Goal: Transaction & Acquisition: Complete application form

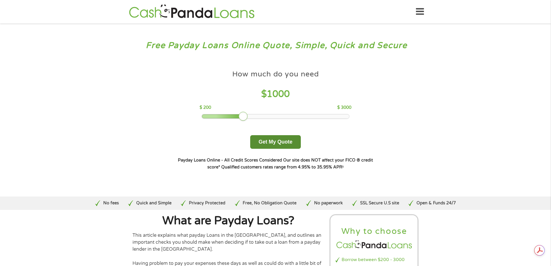
click at [276, 145] on button "Get My Quote" at bounding box center [275, 142] width 51 height 14
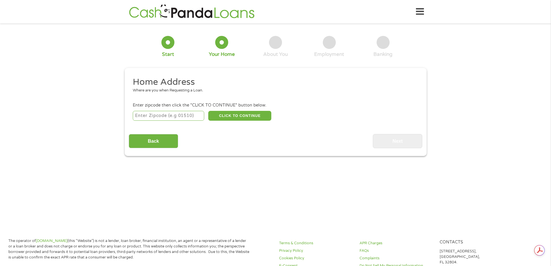
click at [183, 114] on input "number" at bounding box center [168, 116] width 71 height 10
type input "29440"
click at [250, 117] on button "CLICK TO CONTINUE" at bounding box center [239, 116] width 63 height 10
type input "29440"
type input "[GEOGRAPHIC_DATA]"
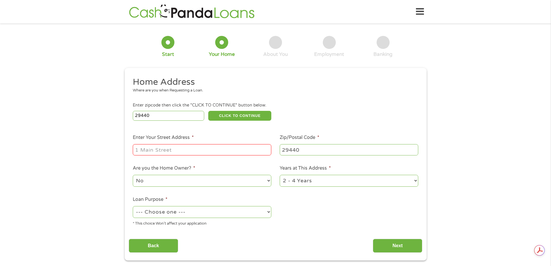
click at [182, 152] on input "Enter Your Street Address *" at bounding box center [202, 149] width 139 height 11
type input "[STREET_ADDRESS]"
click at [267, 183] on select "No Yes" at bounding box center [202, 181] width 139 height 12
select select "yes"
click at [133, 175] on select "No Yes" at bounding box center [202, 181] width 139 height 12
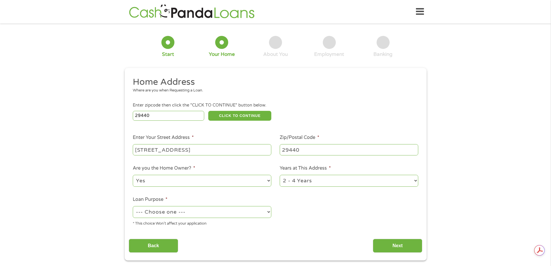
click at [416, 182] on select "1 Year or less 1 - 2 Years 2 - 4 Years Over 4 Years" at bounding box center [349, 181] width 139 height 12
select select "60months"
click at [280, 175] on select "1 Year or less 1 - 2 Years 2 - 4 Years Over 4 Years" at bounding box center [349, 181] width 139 height 12
click at [270, 212] on select "--- Choose one --- Pay Bills Debt Consolidation Home Improvement Major Purchase…" at bounding box center [202, 212] width 139 height 12
select select "paybills"
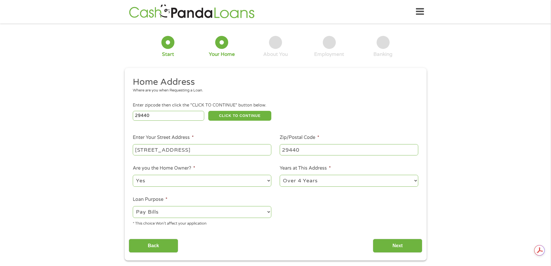
click at [133, 206] on select "--- Choose one --- Pay Bills Debt Consolidation Home Improvement Major Purchase…" at bounding box center [202, 212] width 139 height 12
click at [395, 247] on input "Next" at bounding box center [397, 246] width 49 height 14
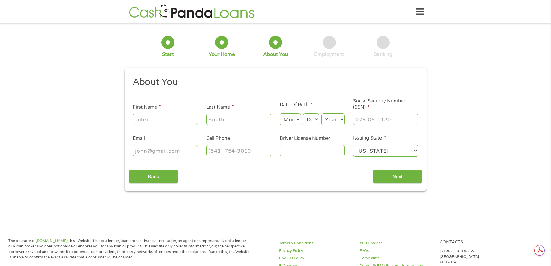
scroll to position [2, 2]
click at [148, 120] on input "First Name *" at bounding box center [165, 119] width 65 height 11
type input "Edward"
type input "Kelley"
click at [297, 118] on select "Month 1 2 3 4 5 6 7 8 9 10 11 12" at bounding box center [290, 119] width 21 height 12
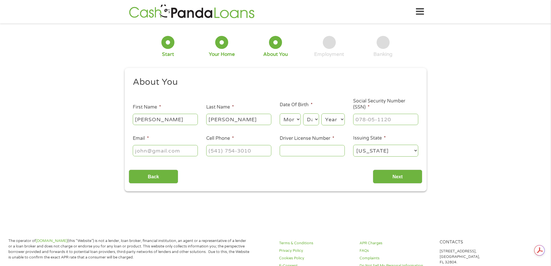
select select "2"
click at [280, 113] on select "Month 1 2 3 4 5 6 7 8 9 10 11 12" at bounding box center [290, 119] width 21 height 12
click at [316, 120] on select "Day 1 2 3 4 5 6 7 8 9 10 11 12 13 14 15 16 17 18 19 20 21 22 23 24 25 26 27 28 …" at bounding box center [311, 119] width 16 height 12
select select "25"
click at [303, 113] on select "Day 1 2 3 4 5 6 7 8 9 10 11 12 13 14 15 16 17 18 19 20 21 22 23 24 25 26 27 28 …" at bounding box center [311, 119] width 16 height 12
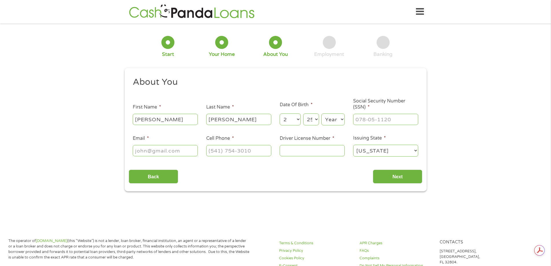
click at [341, 120] on select "Year 2007 2006 2005 2004 2003 2002 2001 2000 1999 1998 1997 1996 1995 1994 1993…" at bounding box center [333, 119] width 23 height 12
select select "1954"
click at [322, 113] on select "Year 2007 2006 2005 2004 2003 2002 2001 2000 1999 1998 1997 1996 1995 1994 1993…" at bounding box center [333, 119] width 23 height 12
click at [371, 121] on input "___-__-____" at bounding box center [385, 119] width 65 height 11
type input "249-82-7094"
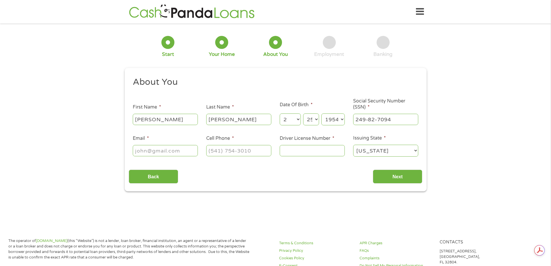
click at [189, 149] on input "Email *" at bounding box center [165, 150] width 65 height 11
type input "q"
type input "acorn2525@gmail.com"
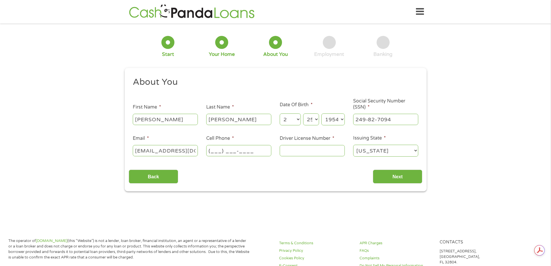
click at [232, 153] on input "(___) ___-____" at bounding box center [238, 150] width 65 height 11
type input "(843) 520-6088"
click at [301, 149] on input "Driver License Number *" at bounding box center [312, 150] width 65 height 11
type input "004641609"
click at [394, 179] on input "Next" at bounding box center [397, 177] width 49 height 14
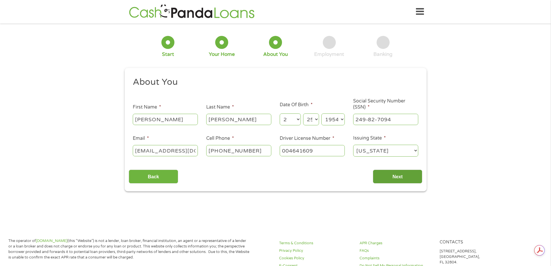
scroll to position [2, 2]
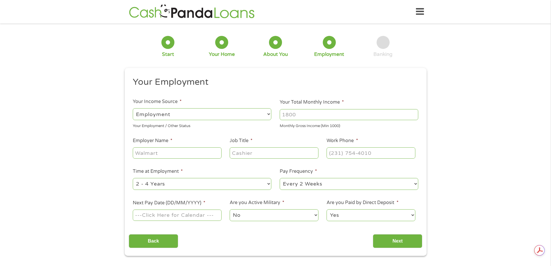
click at [270, 117] on select "--- Choose one --- Employment Self Employed Benefits" at bounding box center [202, 114] width 139 height 12
select select "selfEmployed"
click at [133, 108] on select "--- Choose one --- Employment Self Employed Benefits" at bounding box center [202, 114] width 139 height 12
click at [414, 114] on input "1000" at bounding box center [349, 114] width 139 height 11
type input "1"
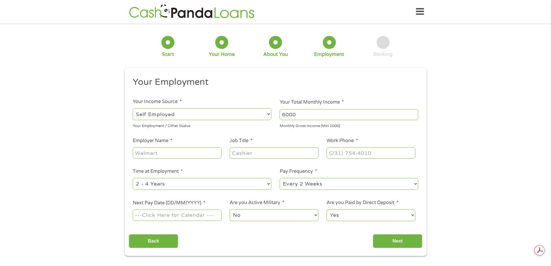
scroll to position [0, 0]
type input "6000"
click at [194, 218] on input "Next Pay Date (DD/MM/YYYY) *" at bounding box center [177, 215] width 89 height 11
type input "13/10/2025"
click at [268, 186] on select "--- Choose one --- 1 Year or less 1 - 2 Years 2 - 4 Years Over 4 Years" at bounding box center [202, 184] width 139 height 12
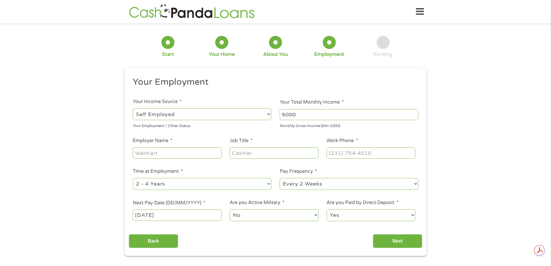
select select "60months"
click at [133, 178] on select "--- Choose one --- 1 Year or less 1 - 2 Years 2 - 4 Years Over 4 Years" at bounding box center [202, 184] width 139 height 12
click at [414, 215] on select "Yes No" at bounding box center [371, 215] width 89 height 12
select select "0"
click at [327, 209] on select "Yes No" at bounding box center [371, 215] width 89 height 12
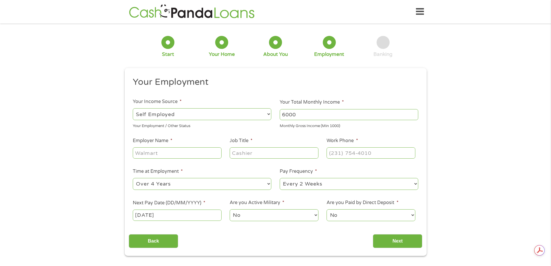
click at [162, 151] on input "Employer Name *" at bounding box center [177, 152] width 89 height 11
type input "E. F. Hucks & Associates"
click at [247, 153] on input "Job Title *" at bounding box center [274, 152] width 89 height 11
type input "Appraiser"
click at [334, 155] on input "(___) ___-____" at bounding box center [371, 152] width 89 height 11
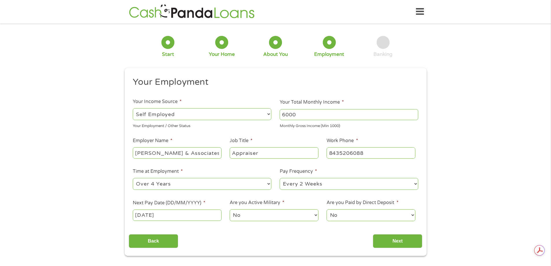
type input "(843) 520-6088"
click at [390, 241] on input "Next" at bounding box center [397, 241] width 49 height 14
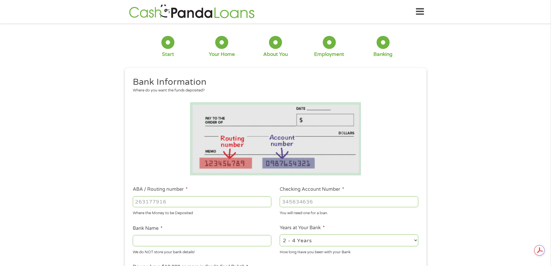
click at [151, 204] on input "ABA / Routing number *" at bounding box center [202, 201] width 139 height 11
type input "053904483"
type input "BANK OF AMERICA NA"
type input "053904483"
click at [302, 206] on input "Checking Account Number *" at bounding box center [349, 201] width 139 height 11
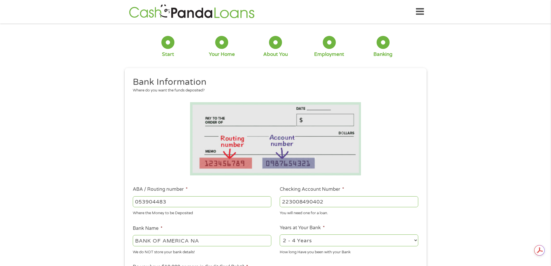
type input "223008490402"
click at [415, 241] on select "2 - 4 Years 6 - 12 Months 1 - 2 Years Over 4 Years" at bounding box center [349, 240] width 139 height 12
select select "60months"
click at [280, 234] on select "2 - 4 Years 6 - 12 Months 1 - 2 Years Over 4 Years" at bounding box center [349, 240] width 139 height 12
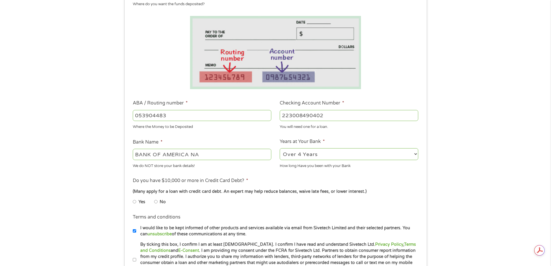
scroll to position [87, 0]
click at [156, 200] on input "No" at bounding box center [155, 201] width 3 height 9
radio input "true"
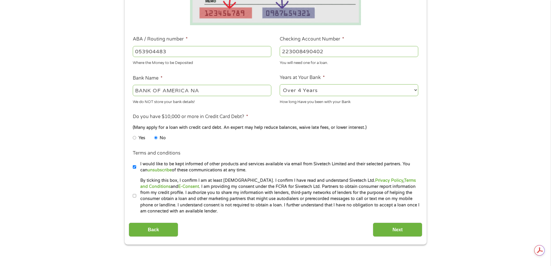
scroll to position [174, 0]
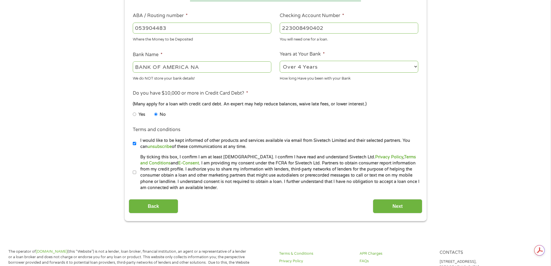
click at [134, 171] on input "By ticking this box, I confirm I am at least 18 years old. I confirm I have rea…" at bounding box center [134, 172] width 3 height 9
checkbox input "true"
click at [399, 207] on input "Next" at bounding box center [397, 206] width 49 height 14
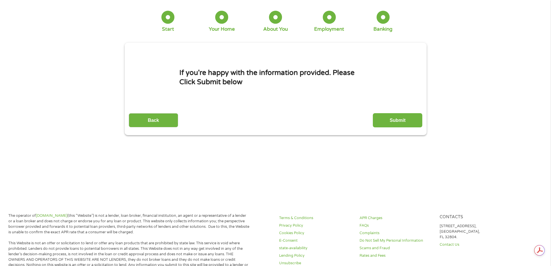
scroll to position [0, 0]
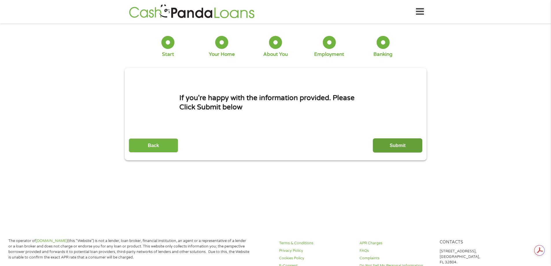
click at [397, 148] on input "Submit" at bounding box center [397, 145] width 49 height 14
